Goal: Entertainment & Leisure: Browse casually

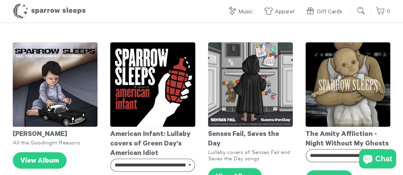
scroll to position [211, 0]
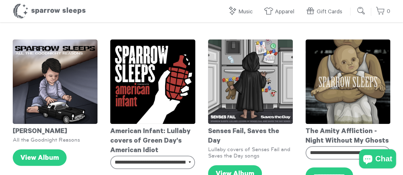
click at [139, 51] on img at bounding box center [152, 81] width 85 height 85
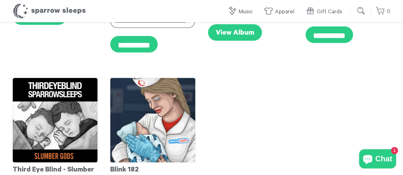
scroll to position [352, 0]
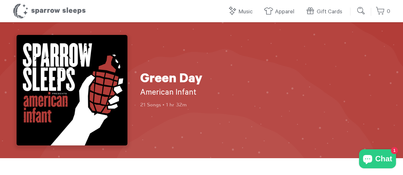
scroll to position [122, 0]
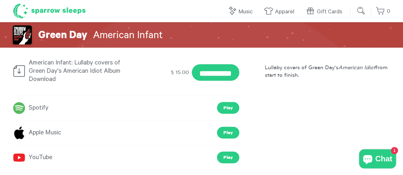
click at [63, 9] on h1 "Sparrow Sleeps" at bounding box center [49, 11] width 73 height 16
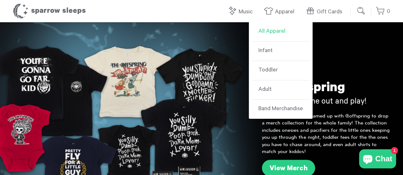
click at [265, 39] on link "All Apparel" at bounding box center [280, 31] width 57 height 19
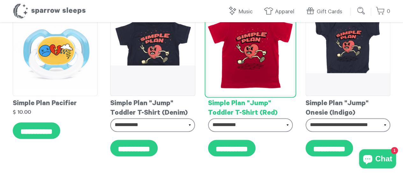
scroll to position [1594, 0]
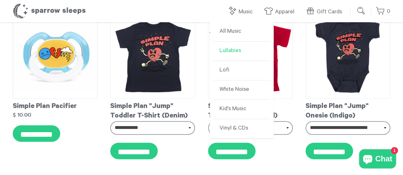
click at [228, 51] on link "Lullabies" at bounding box center [241, 51] width 57 height 19
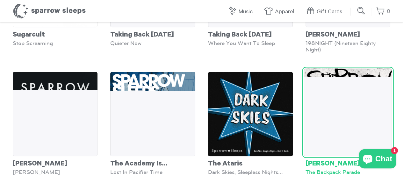
scroll to position [2545, 0]
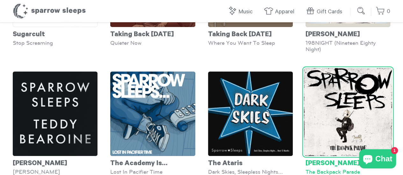
click at [345, 98] on img at bounding box center [348, 112] width 88 height 88
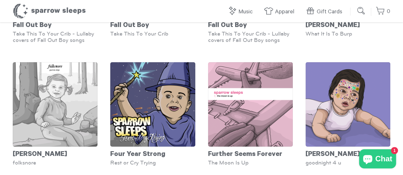
scroll to position [893, 0]
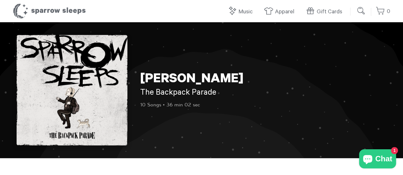
click at [345, 98] on div "[PERSON_NAME] The Backpack Parade 10 Songs • 36 min 02 sec" at bounding box center [201, 90] width 377 height 111
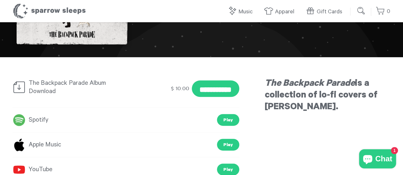
scroll to position [101, 0]
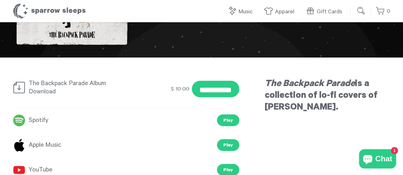
click at [33, 124] on link "Spotify" at bounding box center [31, 120] width 36 height 11
